Goal: Check status: Check status

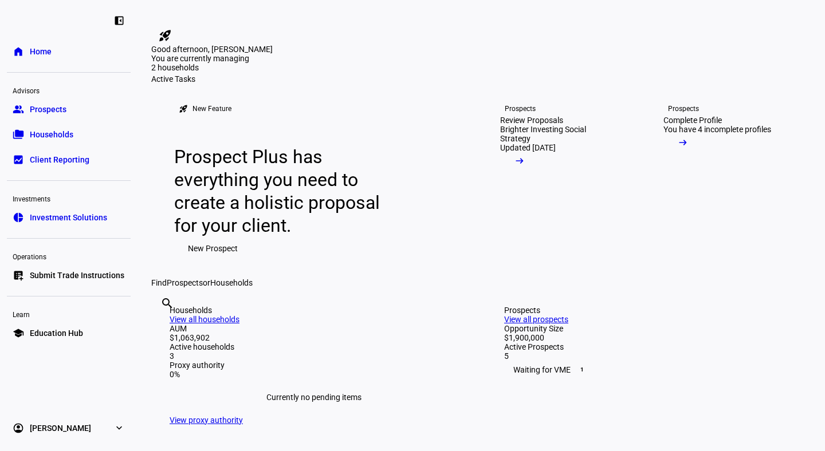
click at [53, 115] on link "group Prospects" at bounding box center [69, 109] width 124 height 23
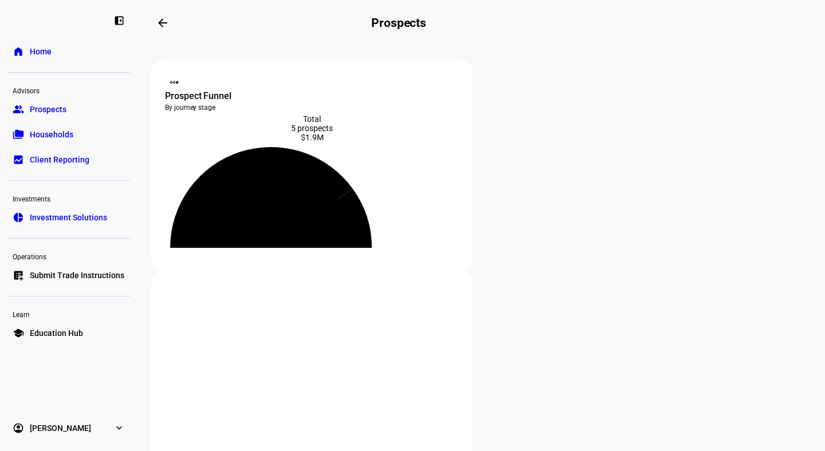
scroll to position [202, 0]
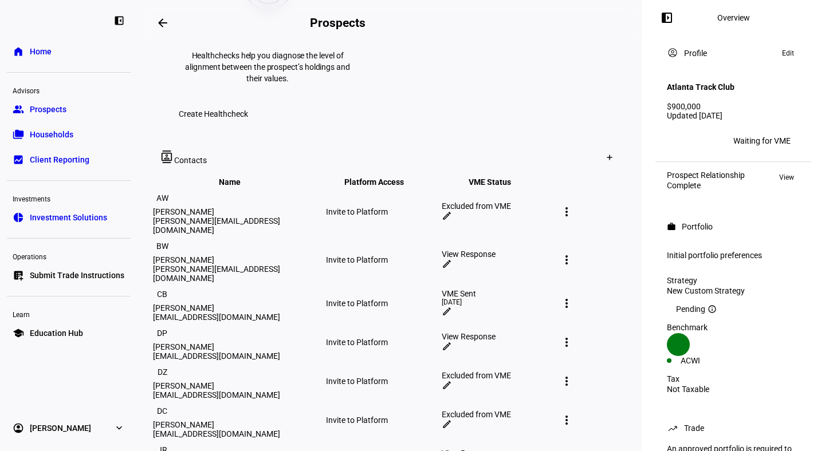
scroll to position [644, 0]
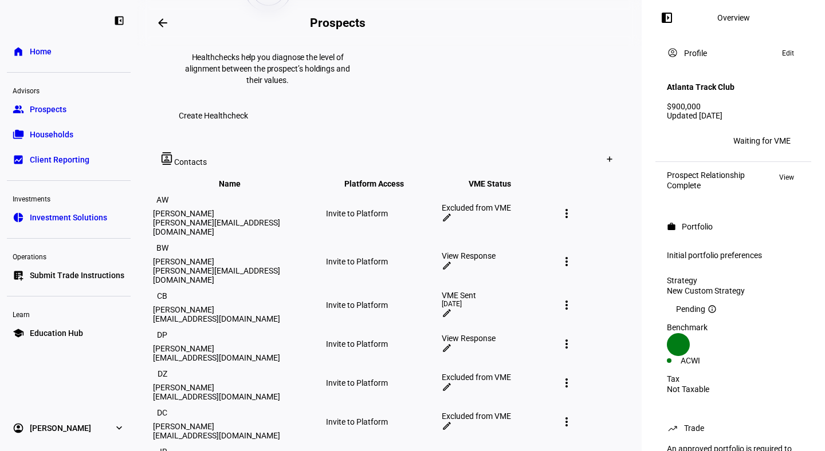
click at [477, 451] on div "View Response" at bounding box center [498, 455] width 113 height 9
